Goal: Check status: Check status

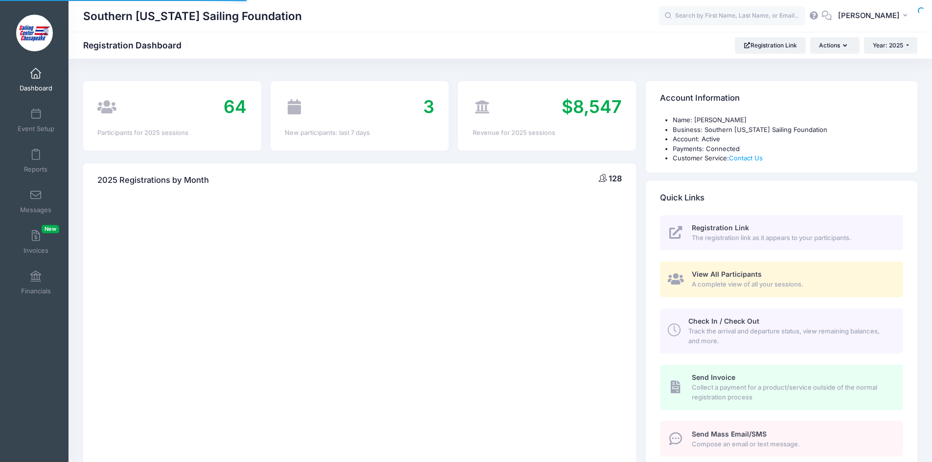
select select
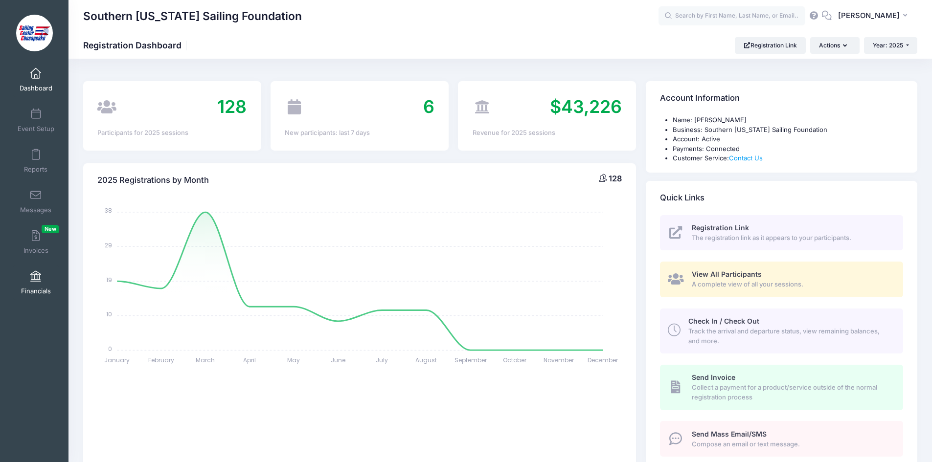
click at [36, 284] on link "Financials" at bounding box center [36, 283] width 46 height 34
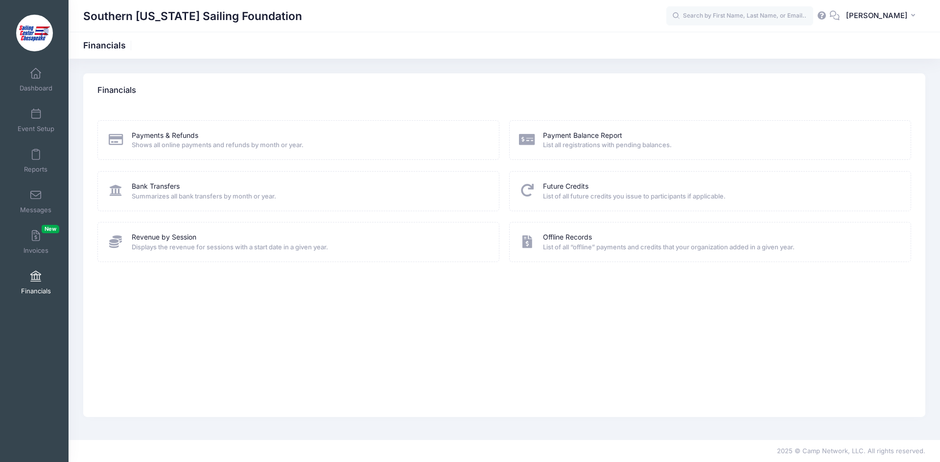
click at [214, 197] on span "Summarizes all bank transfers by month or year." at bounding box center [309, 197] width 355 height 10
click at [149, 190] on link "Bank Transfers" at bounding box center [156, 187] width 48 height 10
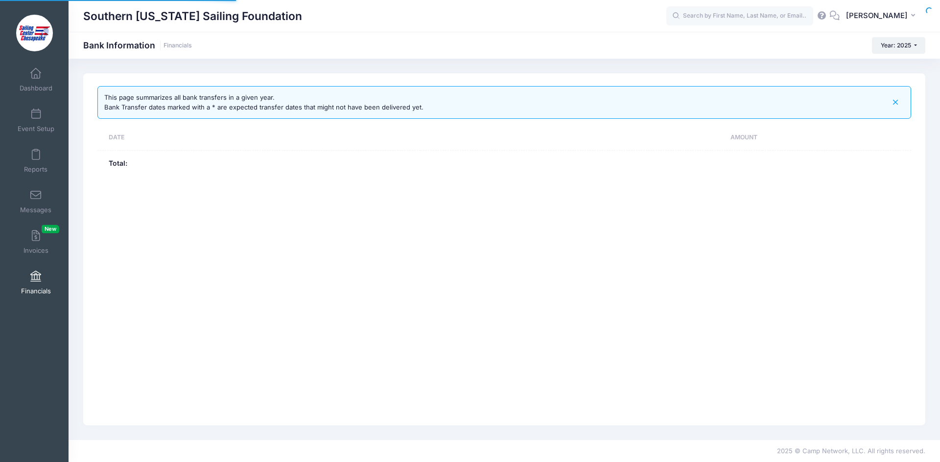
select select "10"
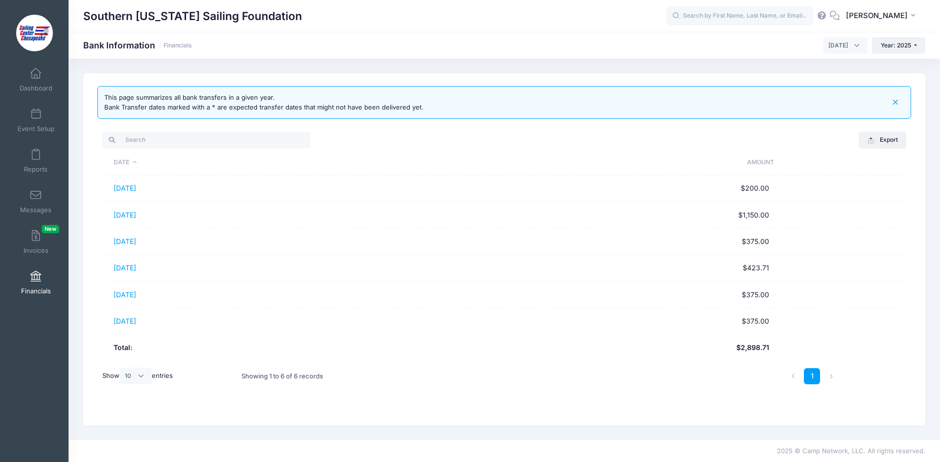
click at [897, 101] on icon "button" at bounding box center [895, 102] width 11 height 11
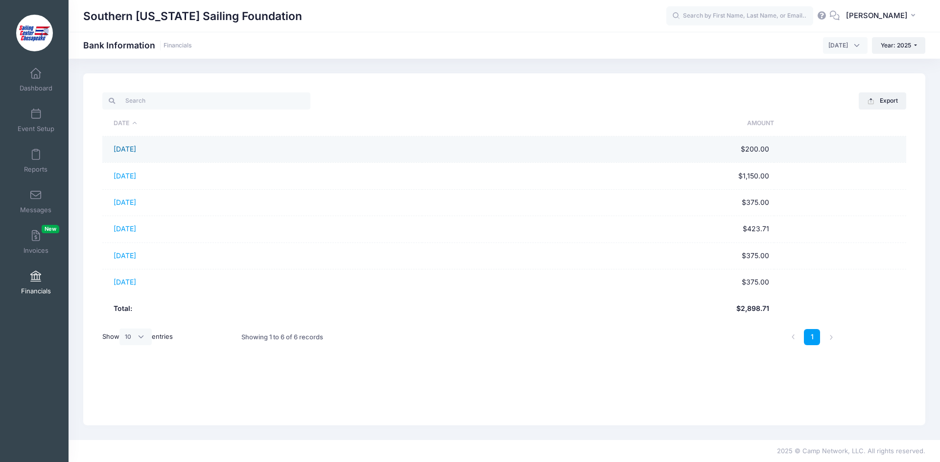
click at [127, 148] on link "08/01/2025" at bounding box center [125, 149] width 23 height 8
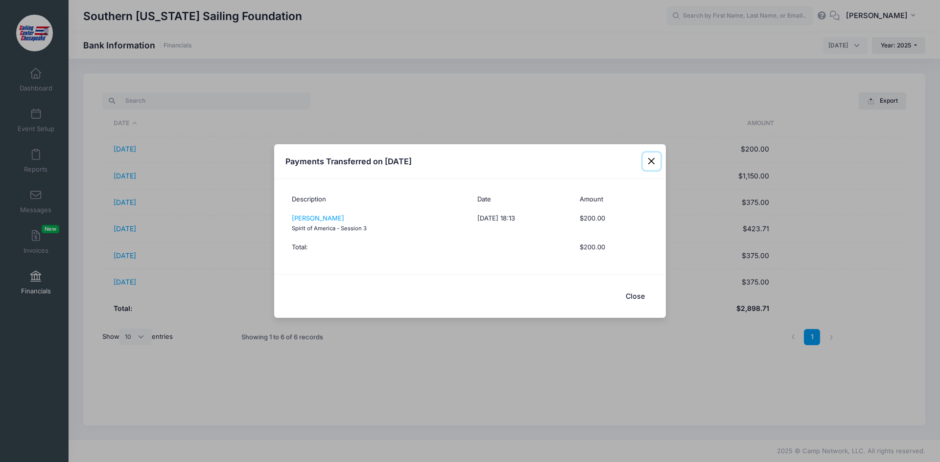
click at [650, 159] on button "Close" at bounding box center [652, 162] width 18 height 18
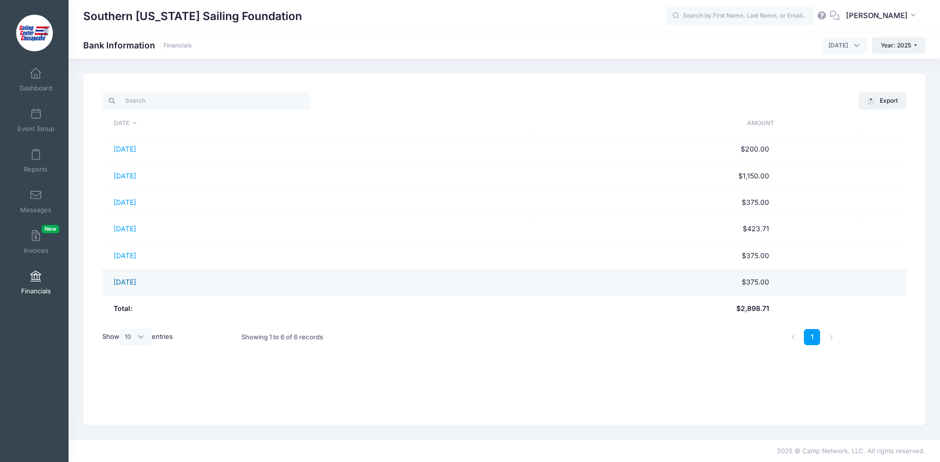
click at [126, 281] on link "08/19/2025" at bounding box center [125, 282] width 23 height 8
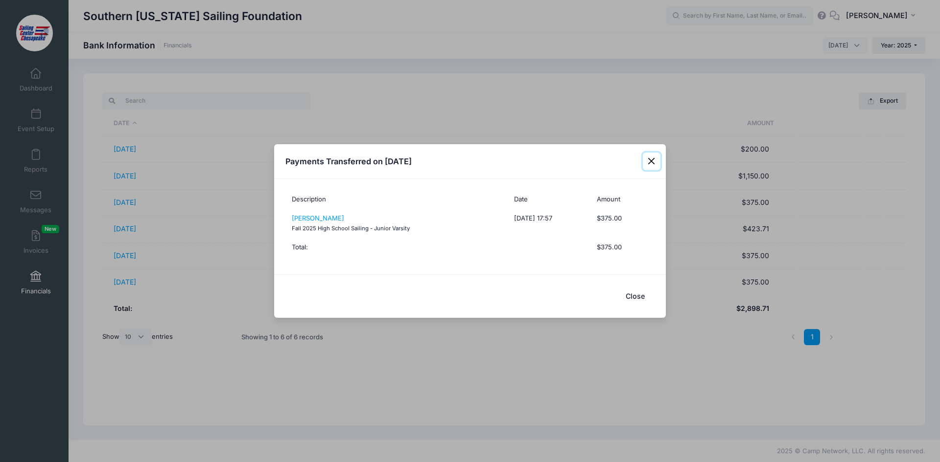
click at [651, 160] on button "Close" at bounding box center [652, 162] width 18 height 18
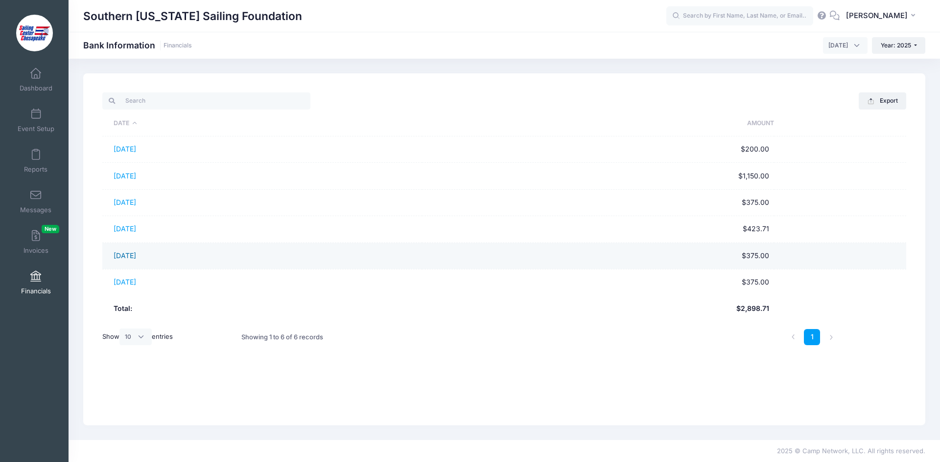
click at [133, 254] on link "08/15/2025" at bounding box center [125, 256] width 23 height 8
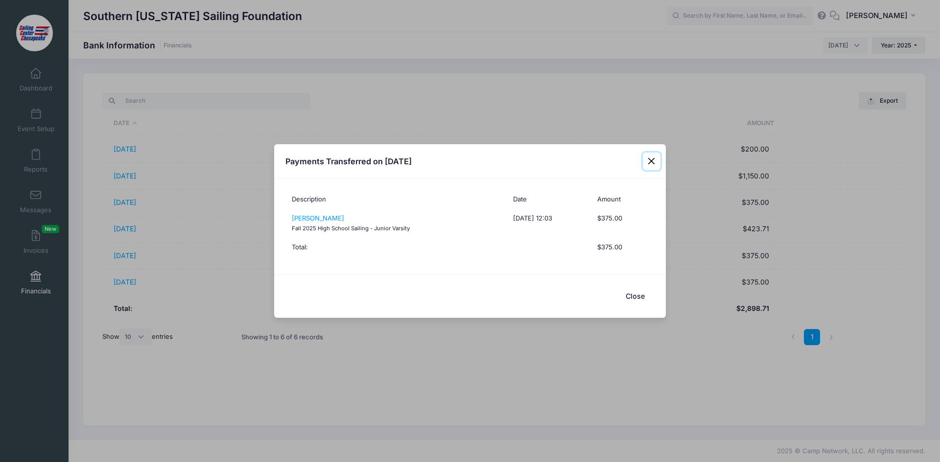
click at [652, 160] on button "Close" at bounding box center [652, 162] width 18 height 18
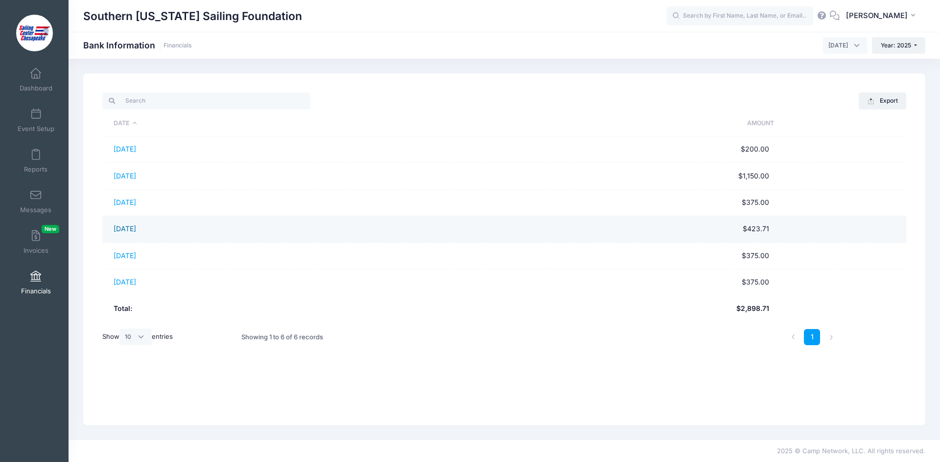
click at [131, 227] on link "[DATE]" at bounding box center [125, 229] width 23 height 8
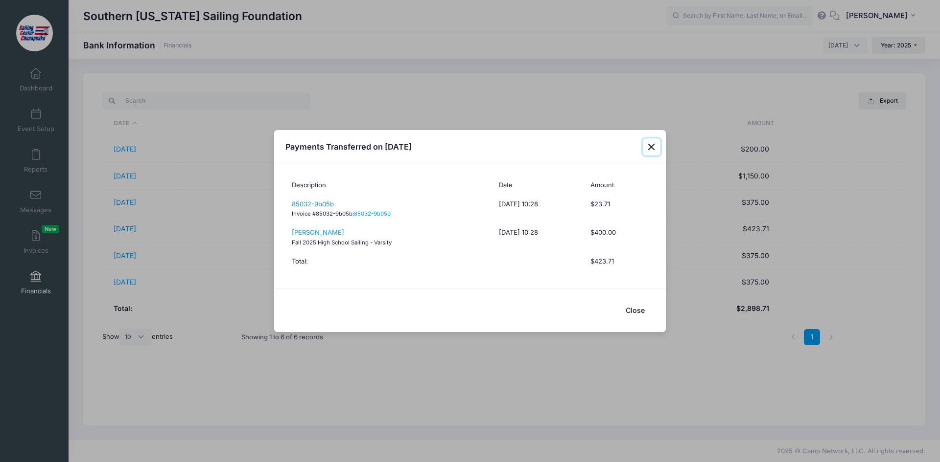
click at [652, 146] on button "Close" at bounding box center [652, 147] width 18 height 18
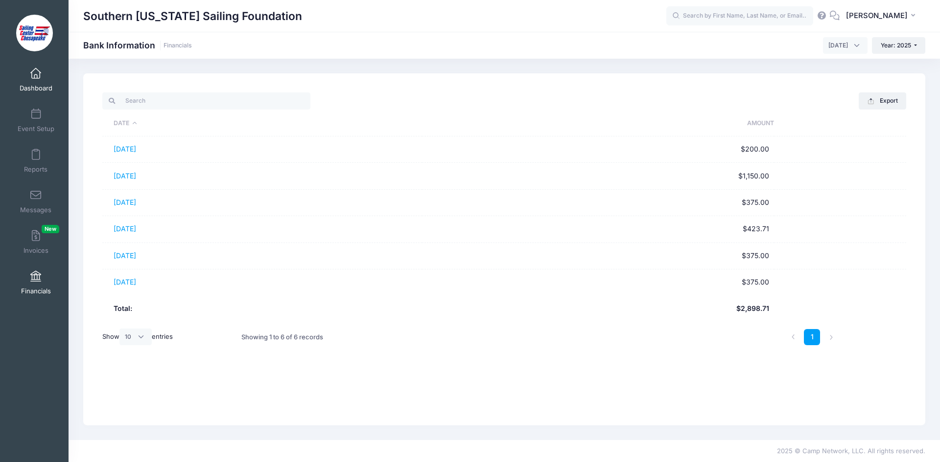
click at [37, 82] on link "Dashboard" at bounding box center [36, 80] width 46 height 34
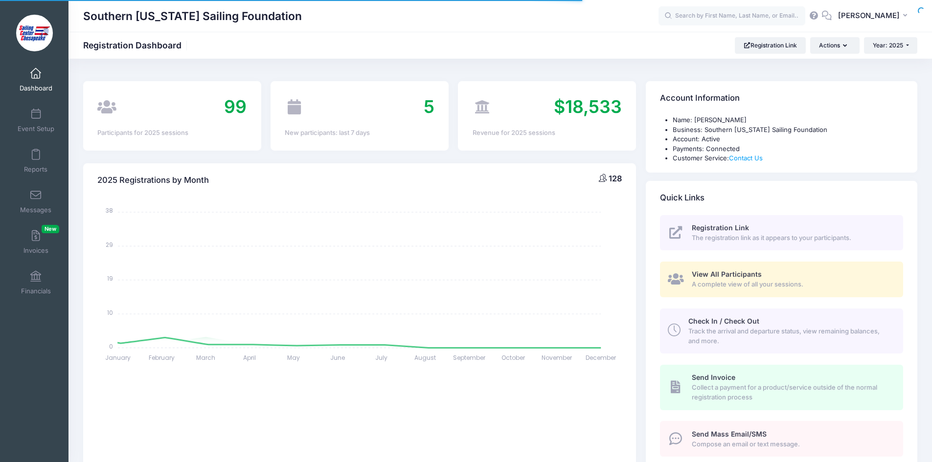
select select
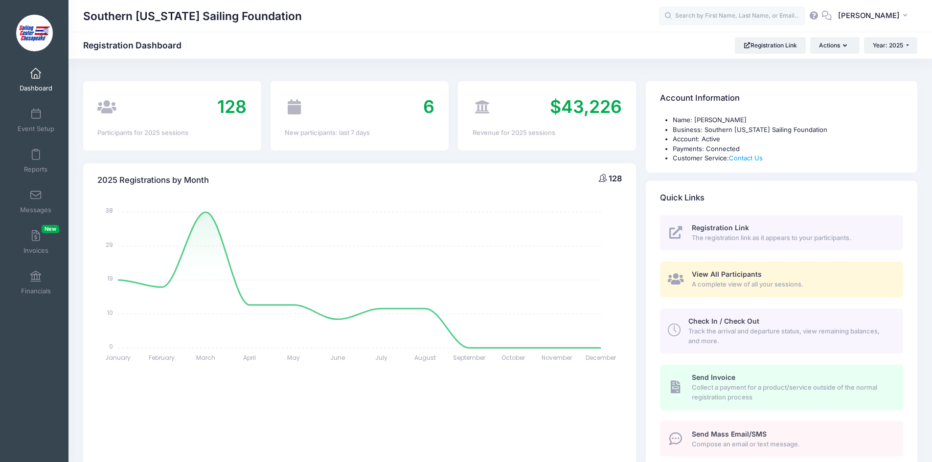
click at [421, 151] on div "2025 Registrations by Month 128 January January February February March March A…" at bounding box center [359, 311] width 563 height 320
click at [40, 286] on link "Financials" at bounding box center [36, 283] width 46 height 34
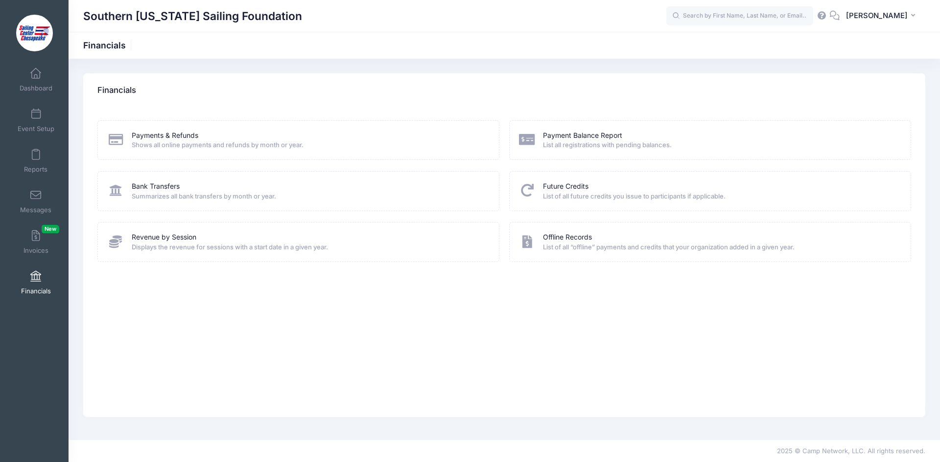
click at [176, 193] on span "Summarizes all bank transfers by month or year." at bounding box center [309, 197] width 355 height 10
click at [151, 186] on link "Bank Transfers" at bounding box center [156, 187] width 48 height 10
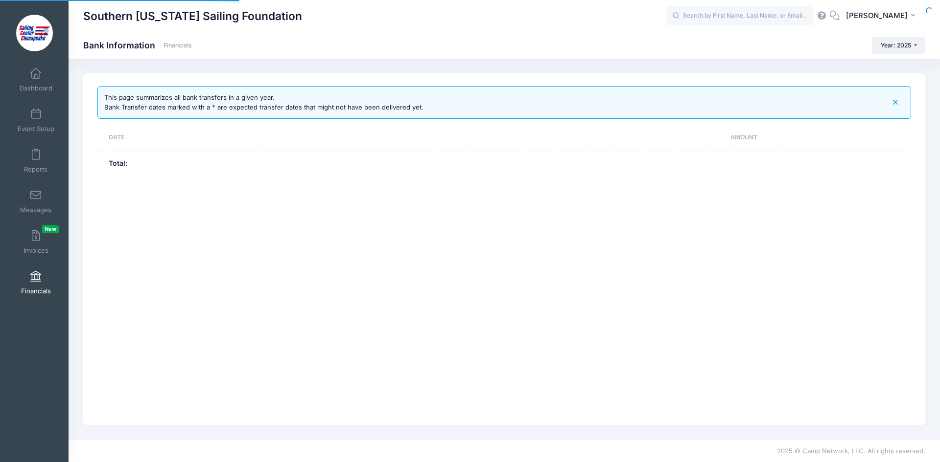
select select "10"
